Goal: Find specific page/section: Locate a particular part of the current website

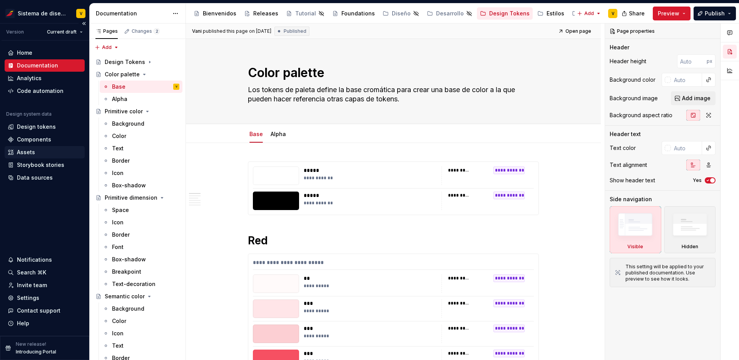
click at [21, 154] on div "Assets" at bounding box center [26, 152] width 18 height 8
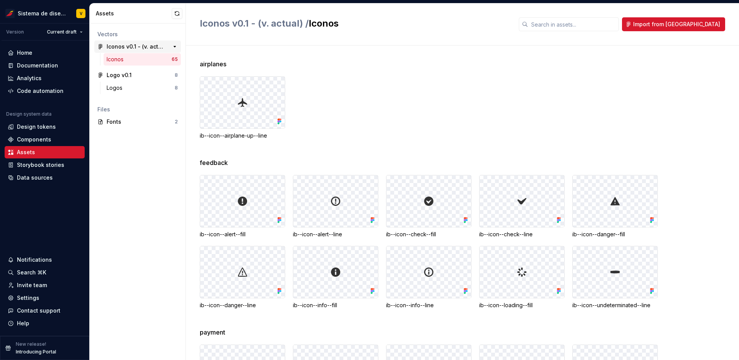
click at [140, 47] on div "Iconos v0.1 - (v. actual)" at bounding box center [135, 47] width 57 height 8
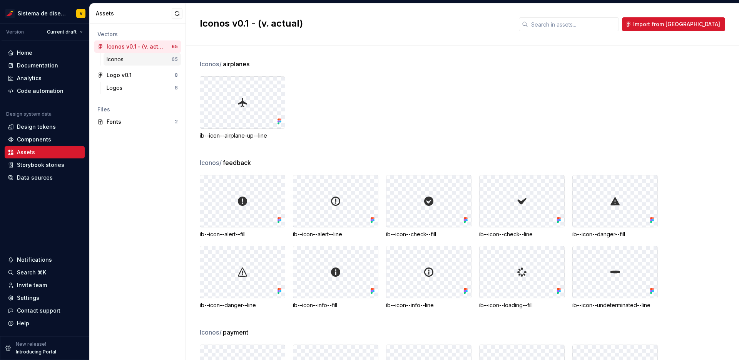
click at [147, 57] on div "Iconos" at bounding box center [139, 59] width 65 height 8
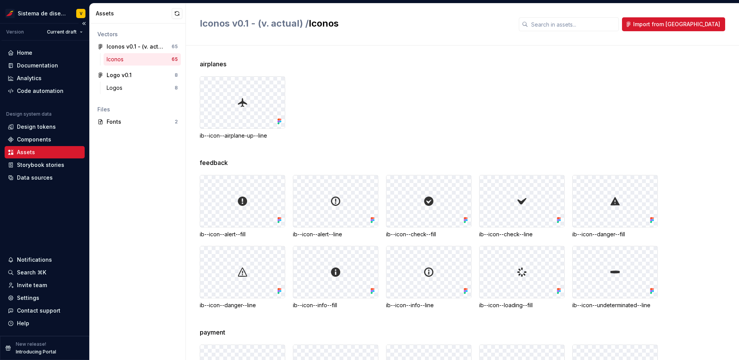
click at [56, 148] on div "Assets" at bounding box center [45, 152] width 74 height 8
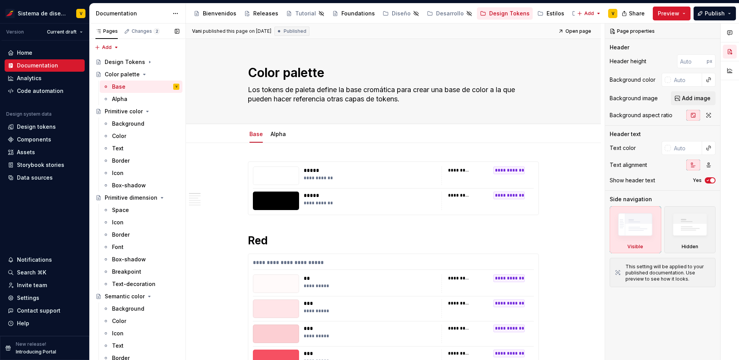
type textarea "*"
